Goal: Submit feedback/report problem

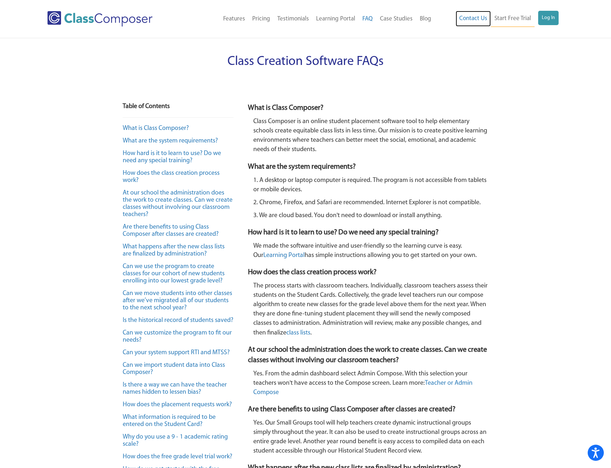
click at [471, 17] on link "Contact Us" at bounding box center [472, 19] width 35 height 16
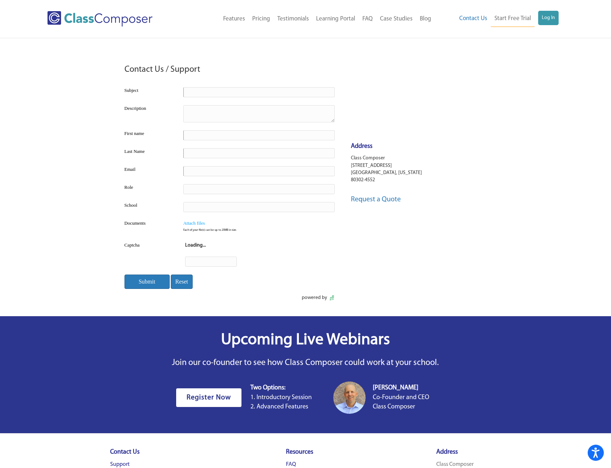
click at [198, 88] on input "text" at bounding box center [258, 92] width 151 height 10
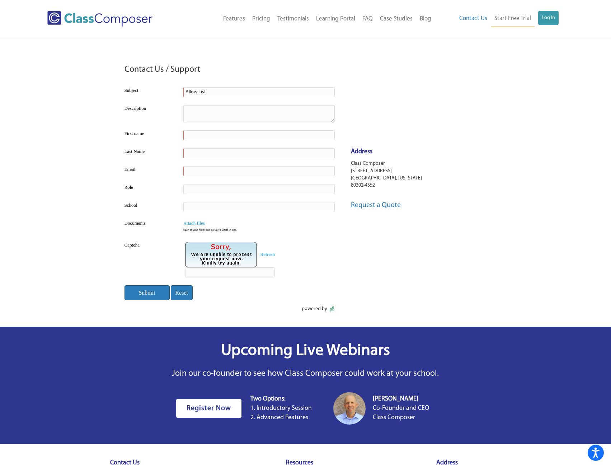
type input "Allow List"
type textarea "N"
type textarea "Teacher states she contacted support about logging in and they told her the sit…"
click at [229, 134] on input "text" at bounding box center [258, 135] width 151 height 10
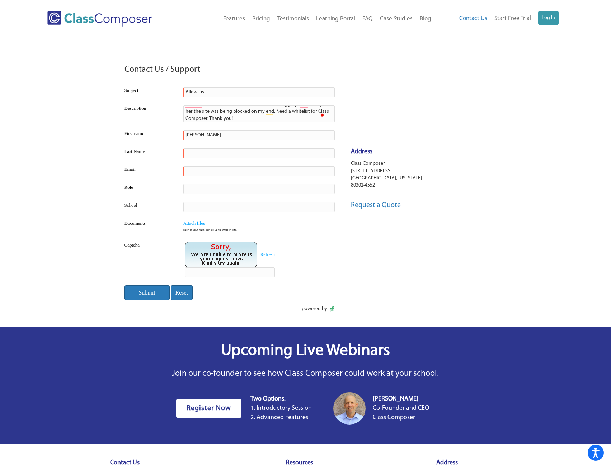
type input "[PERSON_NAME]"
type input "[EMAIL_ADDRESS][DOMAIN_NAME]"
type input "Tech Director"
type input "F"
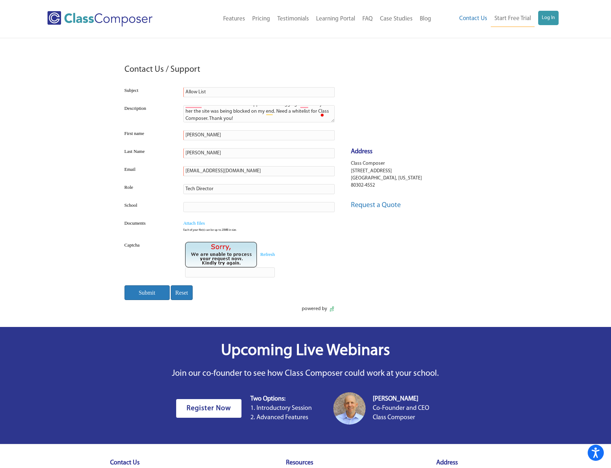
type input "K"
type input "N"
type input "[GEOGRAPHIC_DATA] Community Schools"
click at [224, 273] on input "text" at bounding box center [230, 272] width 90 height 10
type input "T5DXV6"
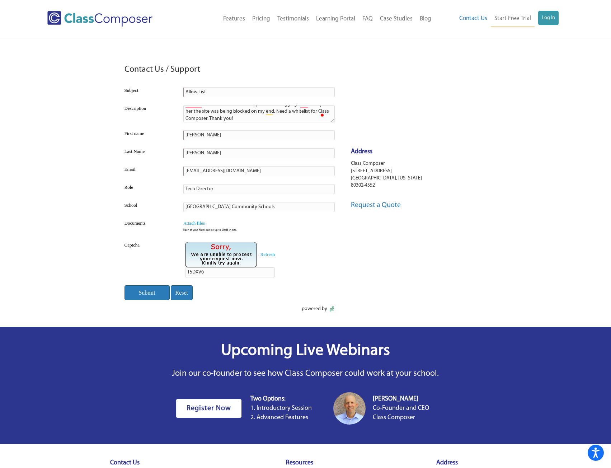
click at [146, 294] on input "Submit" at bounding box center [146, 292] width 45 height 15
